Goal: Find specific page/section: Find specific page/section

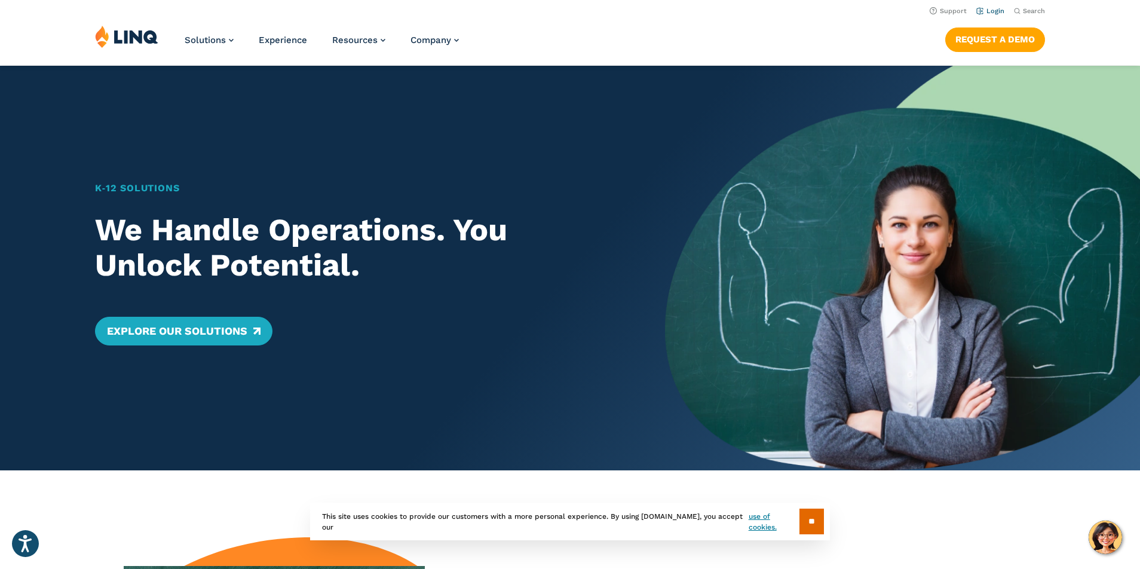
click at [992, 11] on link "Login" at bounding box center [990, 11] width 28 height 8
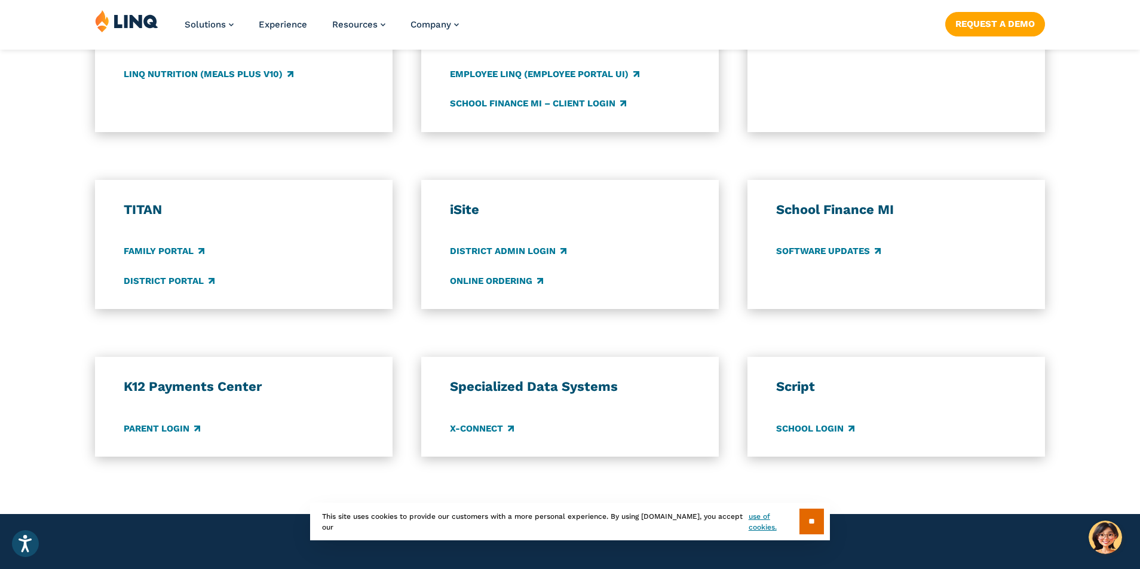
scroll to position [778, 0]
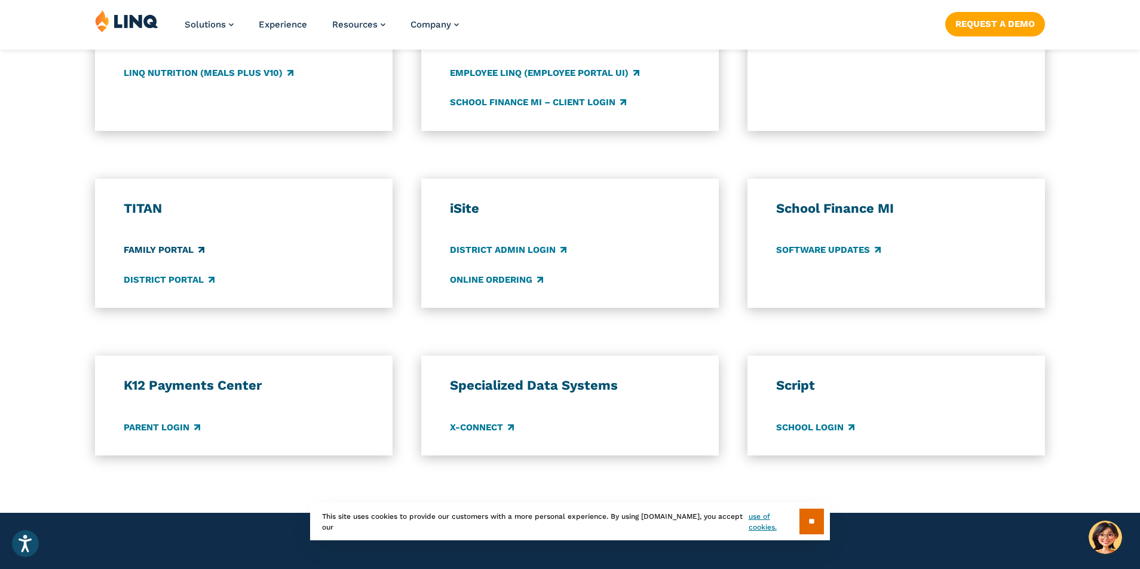
click at [183, 249] on link "Family Portal" at bounding box center [164, 250] width 81 height 13
